Goal: Task Accomplishment & Management: Complete application form

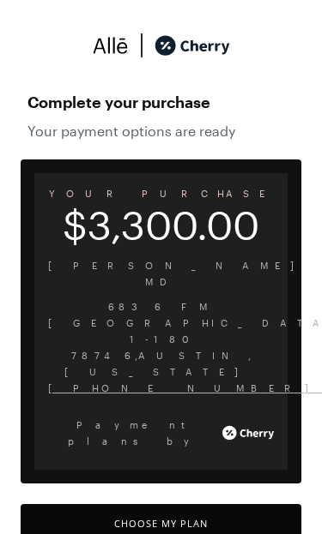
click at [208, 504] on button "Choose My Plan" at bounding box center [161, 523] width 280 height 39
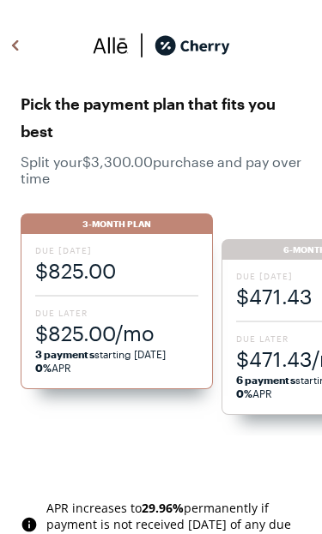
scroll to position [1418, 0]
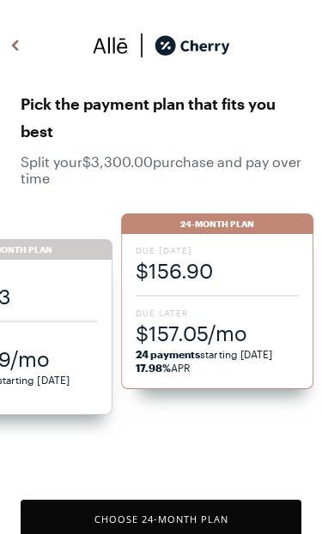
click at [219, 301] on div "Due [DATE] $156.90 Due Later $157.05/mo 24 payments starting [DATE] 17.98% APR" at bounding box center [217, 311] width 192 height 155
click at [214, 359] on span "24 payments starting [DATE] 17.98% APR" at bounding box center [217, 360] width 163 height 27
click at [218, 526] on button "Choose 24 -Month Plan" at bounding box center [161, 519] width 280 height 39
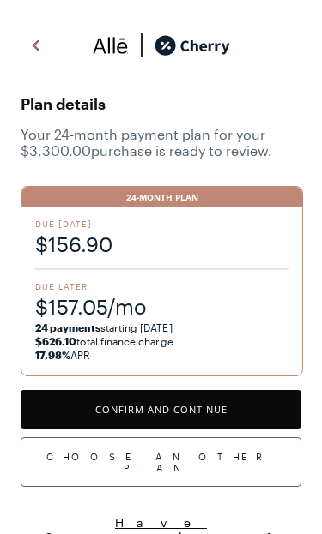
click at [189, 410] on button "Confirm and Continue" at bounding box center [161, 409] width 280 height 39
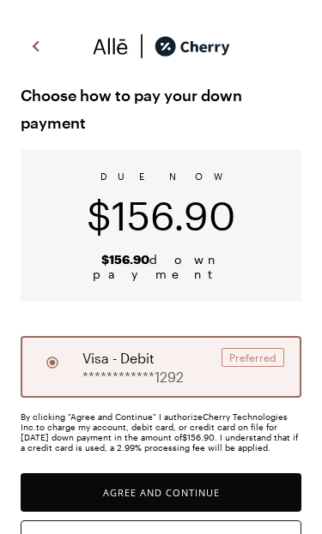
click at [190, 486] on button "Agree and Continue" at bounding box center [161, 492] width 280 height 39
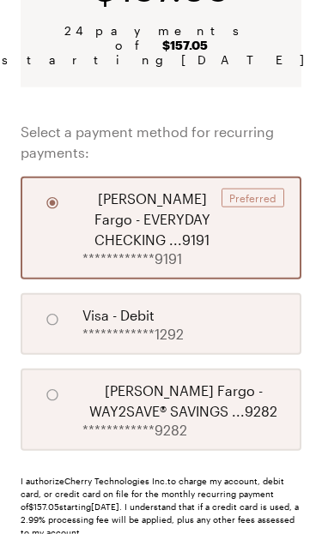
scroll to position [331, 0]
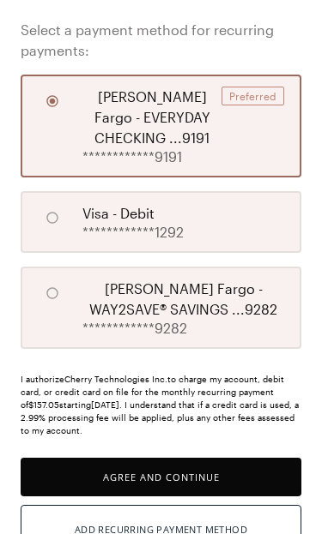
click at [200, 468] on button "Agree and Continue" at bounding box center [161, 477] width 280 height 39
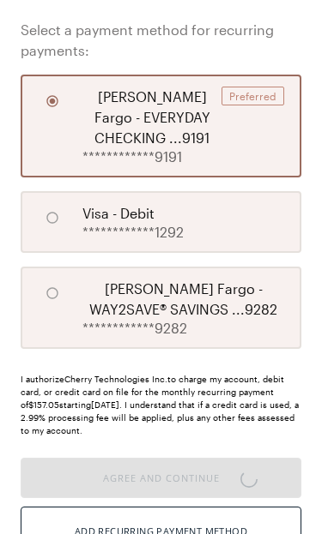
scroll to position [208, 0]
